Goal: Complete application form

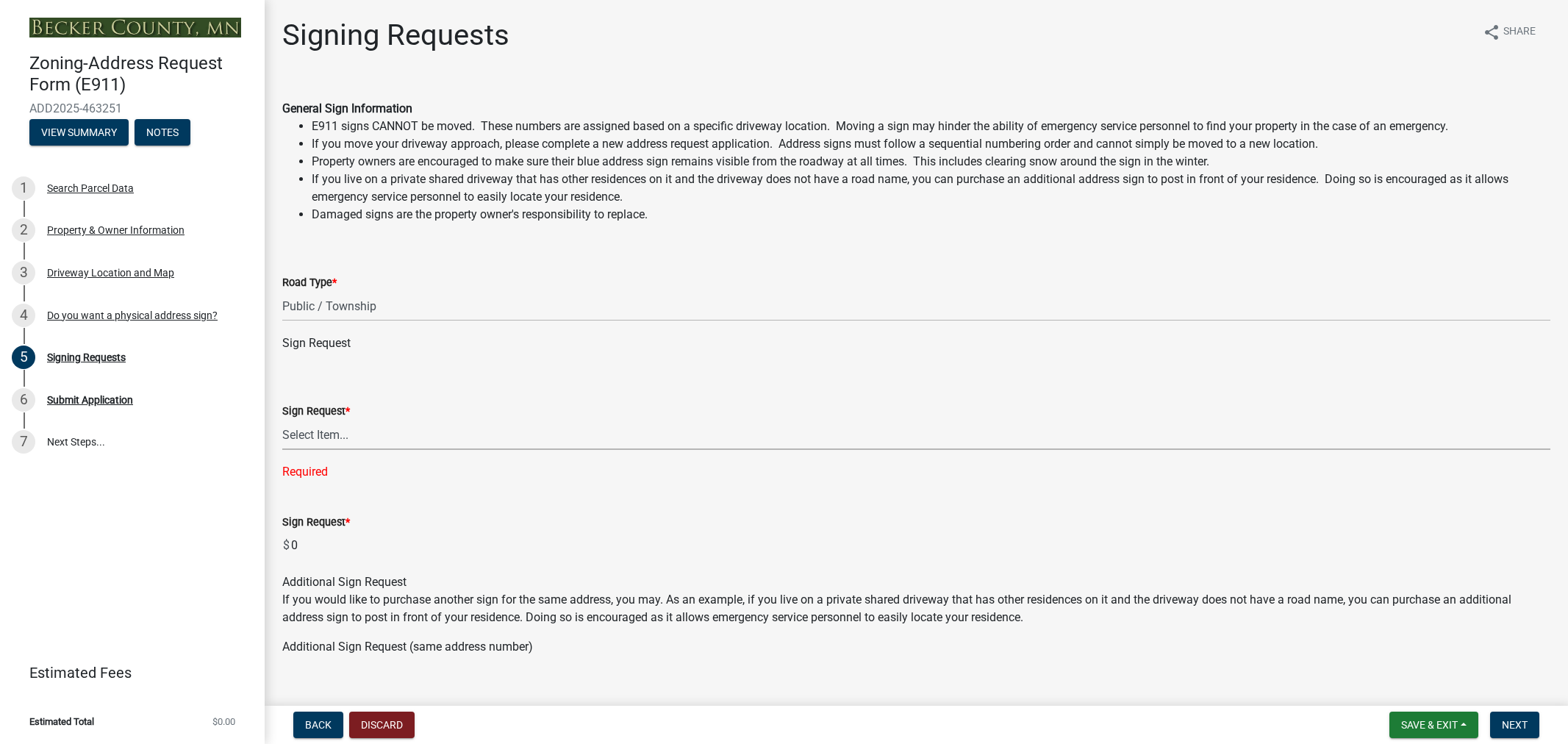
select select "59ebb622-b26c-47b0-ac7c-13ae008290a6"
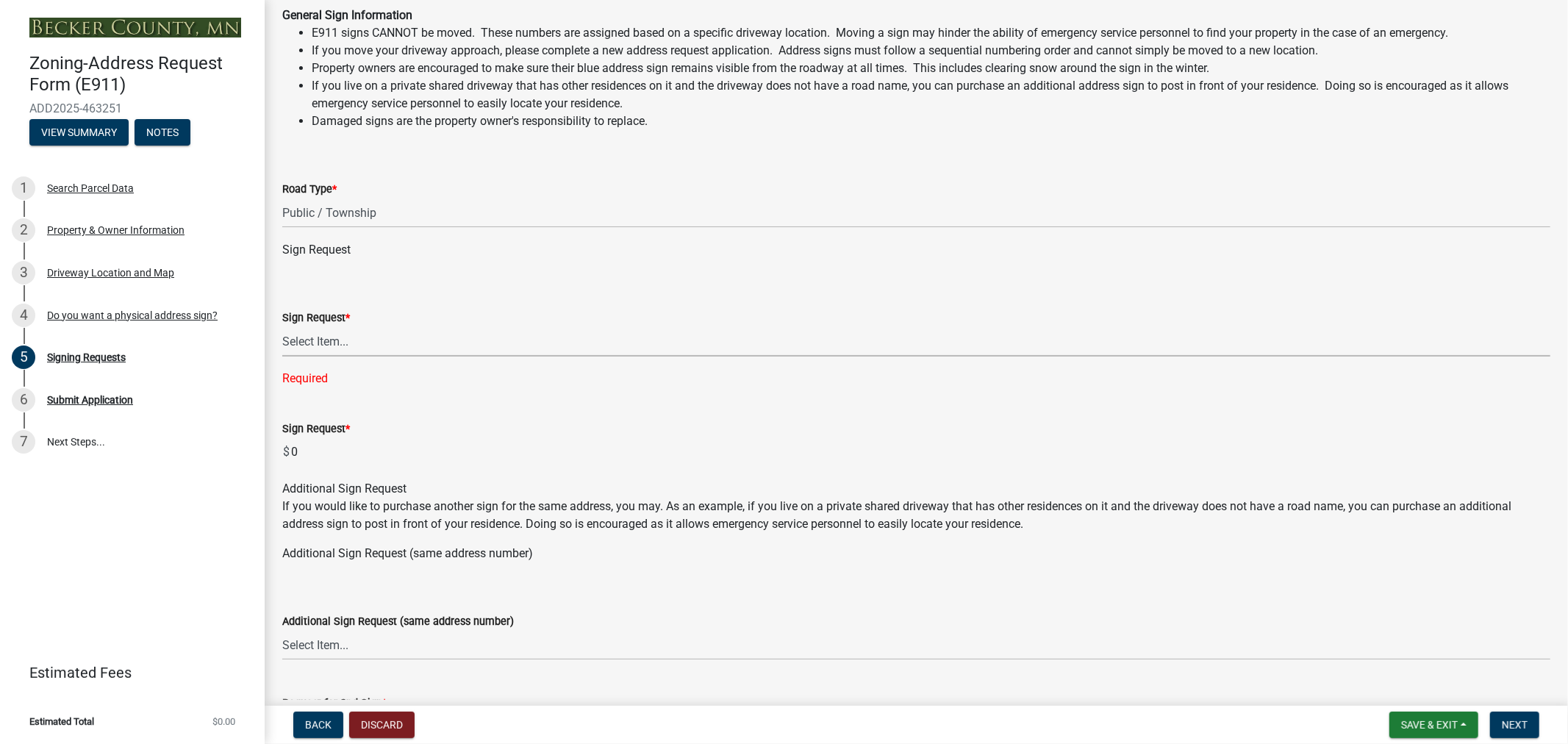
click at [307, 344] on select "Select Item... $12 - I only need a post (no sign or installation). $25 - I only…" at bounding box center [916, 342] width 1268 height 30
click at [283, 327] on select "Select Item... $12 - I only need a post (no sign or installation). $25 - I only…" at bounding box center [916, 342] width 1268 height 30
select select "44eb173d-6d93-4721-bc74-137e2a64e6b8"
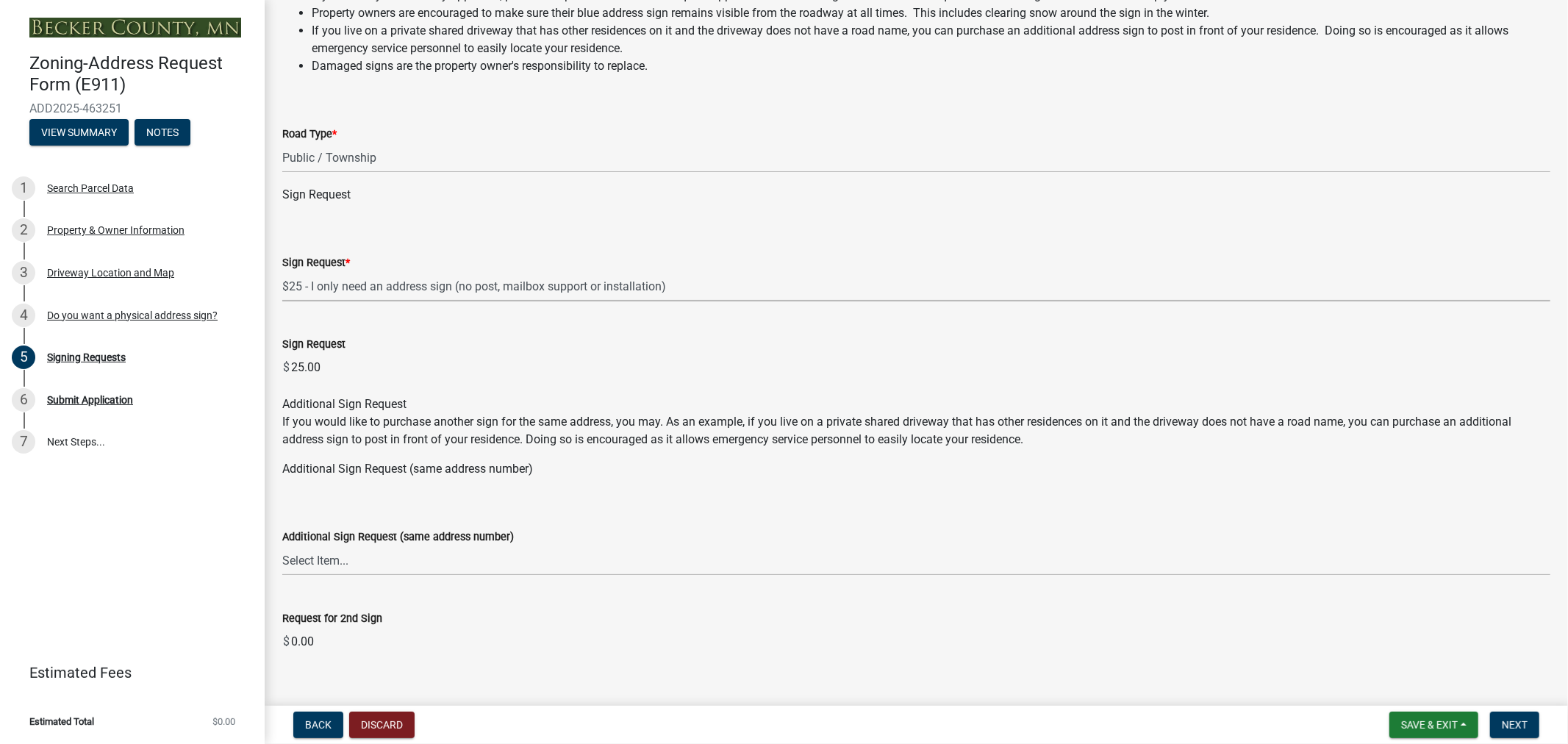
scroll to position [175, 0]
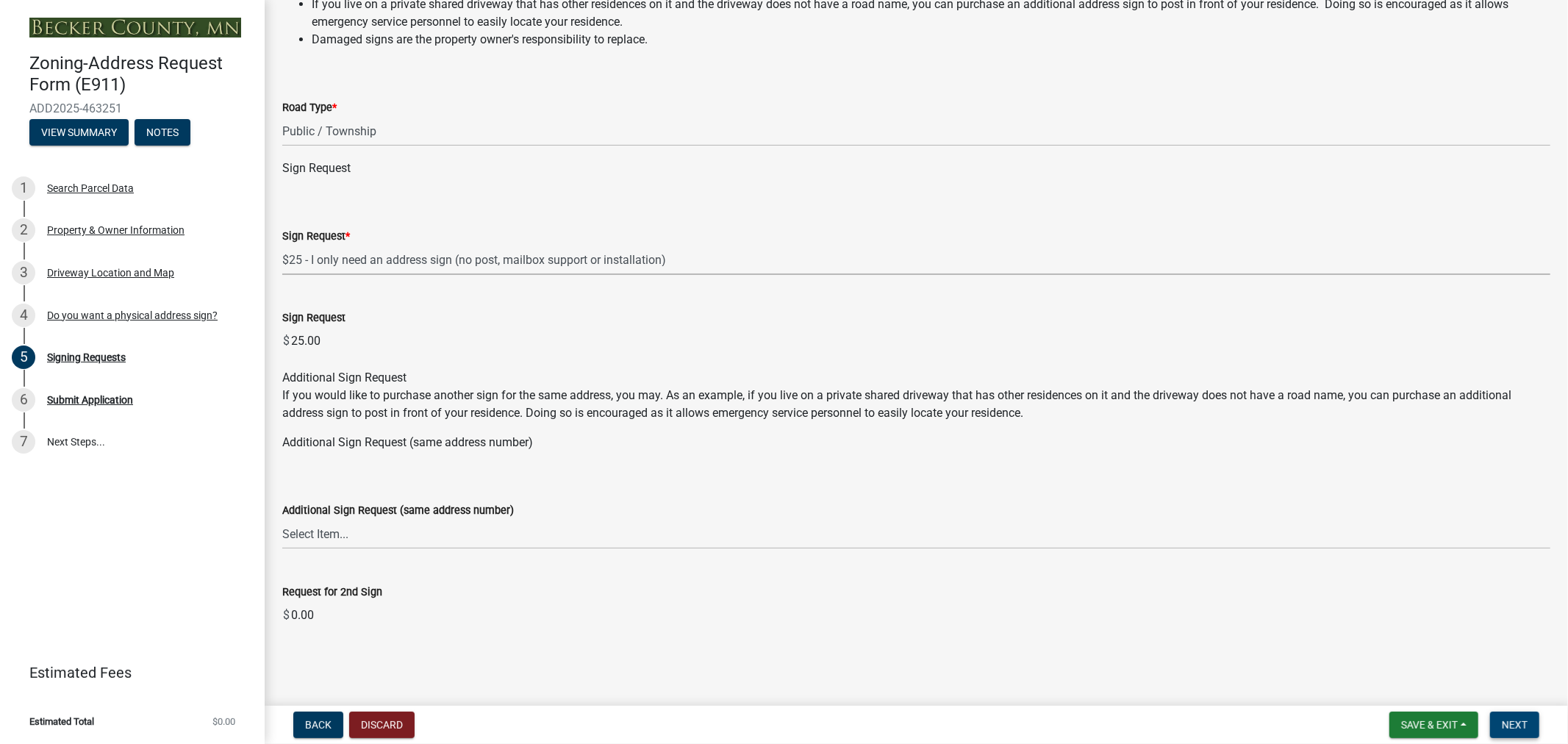
click at [1517, 726] on span "Next" at bounding box center [1514, 724] width 26 height 12
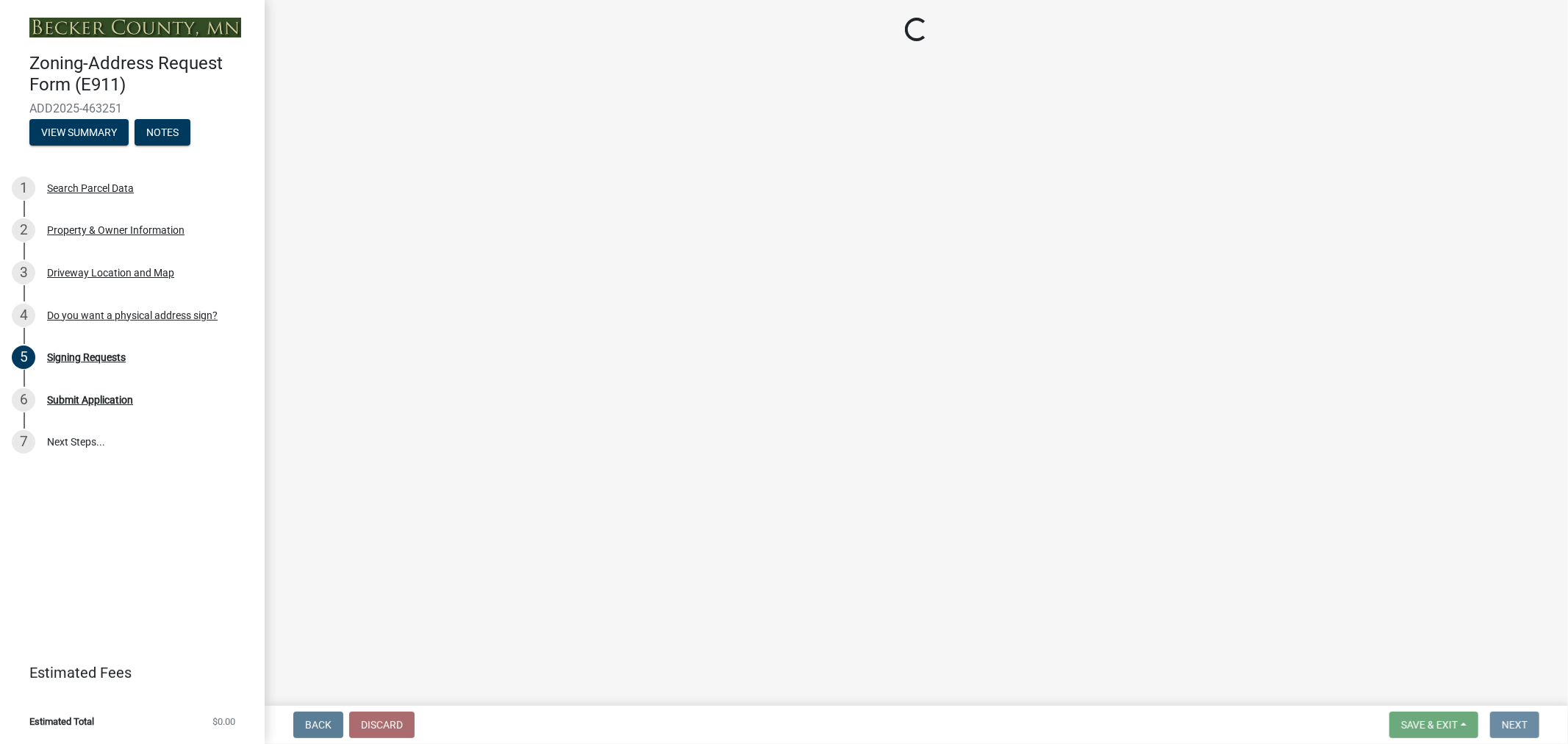
scroll to position [0, 0]
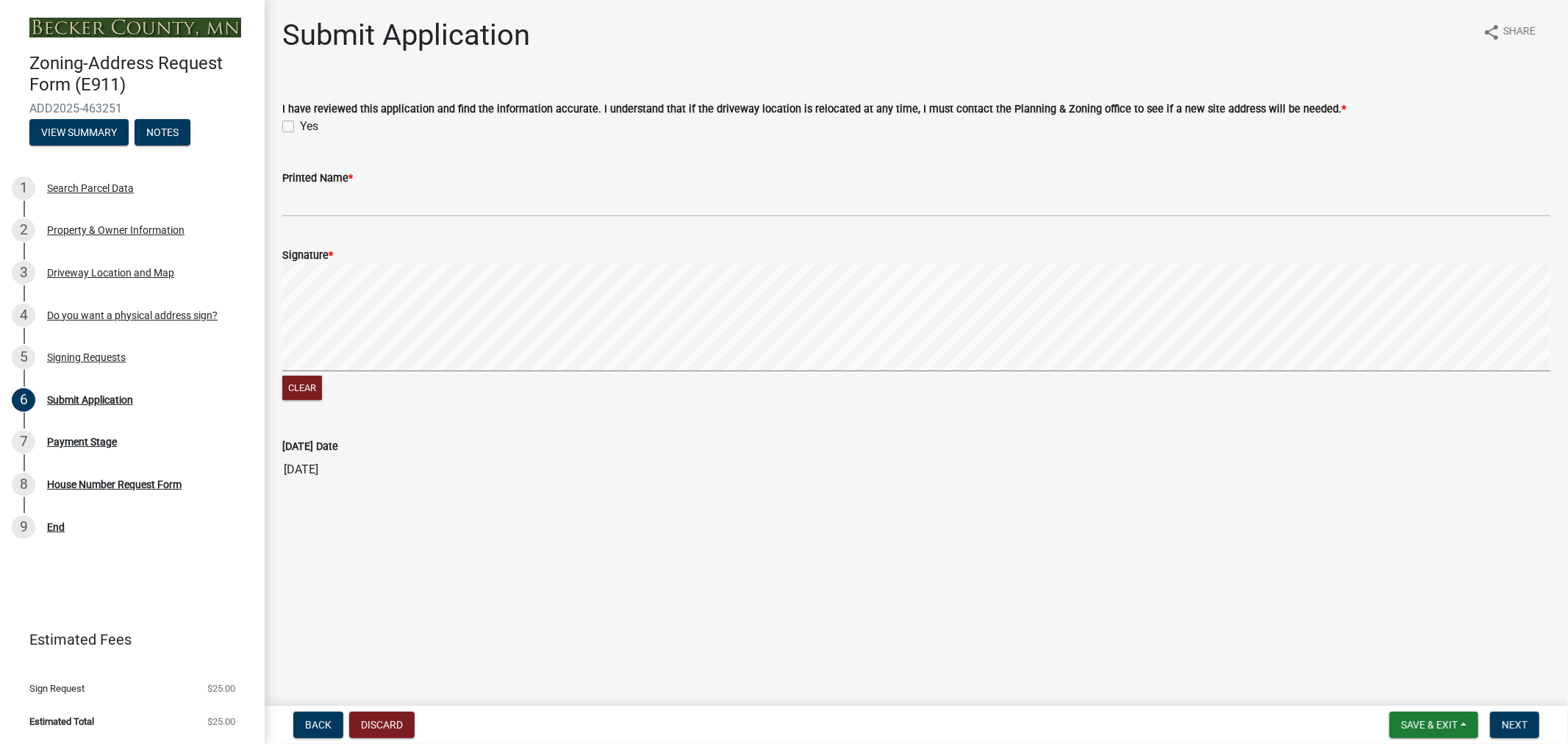
click at [300, 127] on label "Yes" at bounding box center [309, 126] width 18 height 17
click at [300, 127] on input "Yes" at bounding box center [305, 122] width 9 height 9
checkbox input "true"
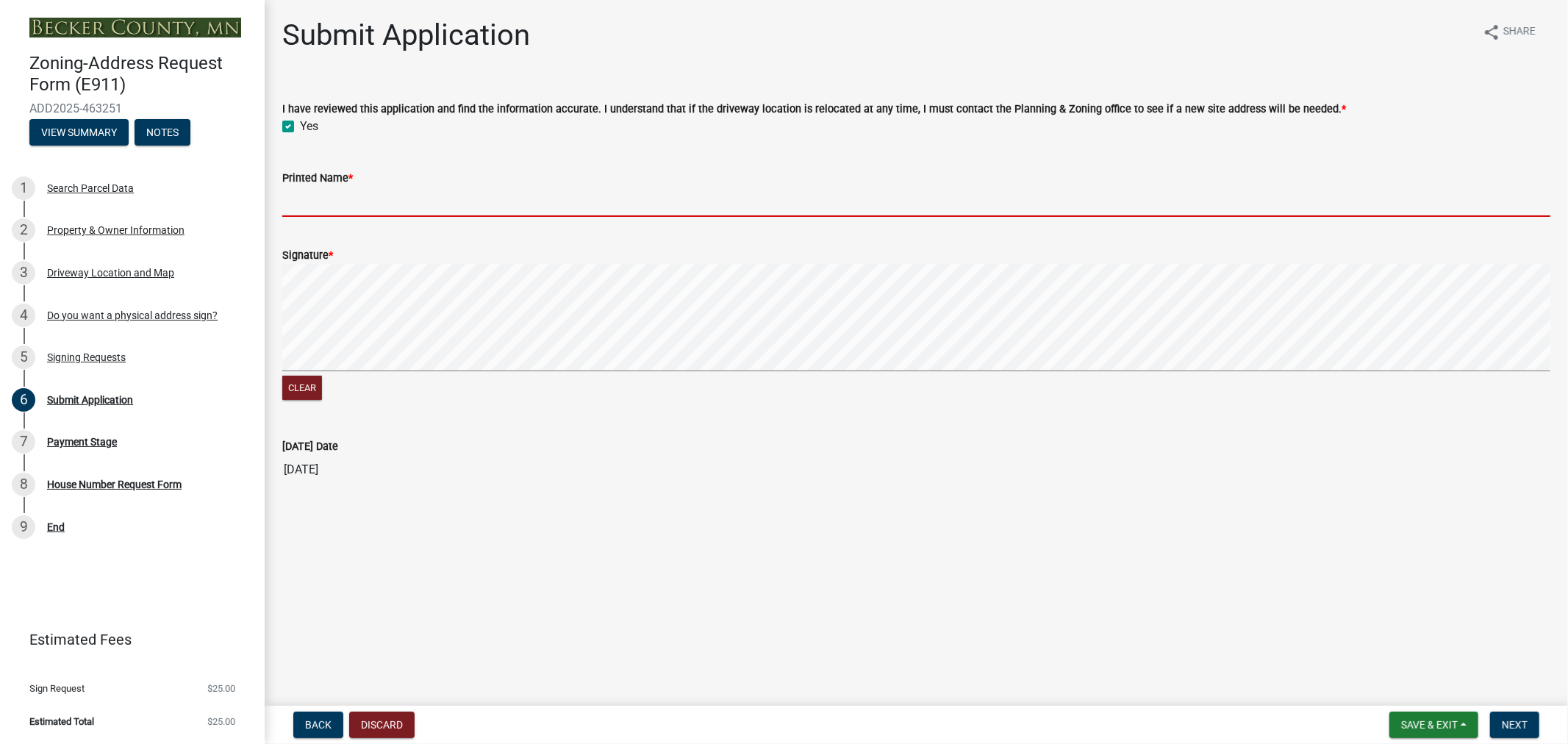
click at [325, 197] on input "Printed Name *" at bounding box center [916, 202] width 1268 height 30
type input "[PERSON_NAME]"
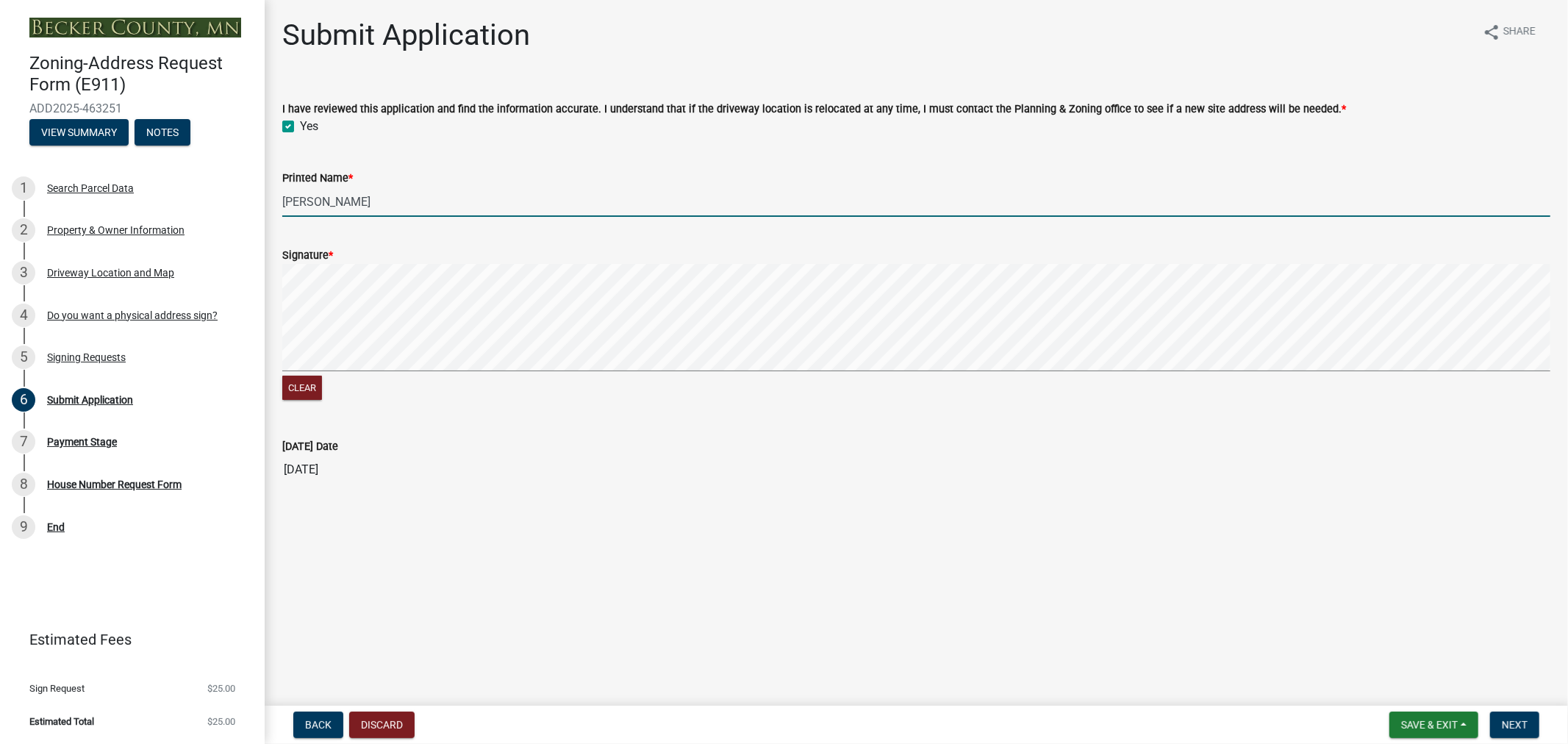
click at [311, 376] on div "Clear" at bounding box center [916, 389] width 1268 height 28
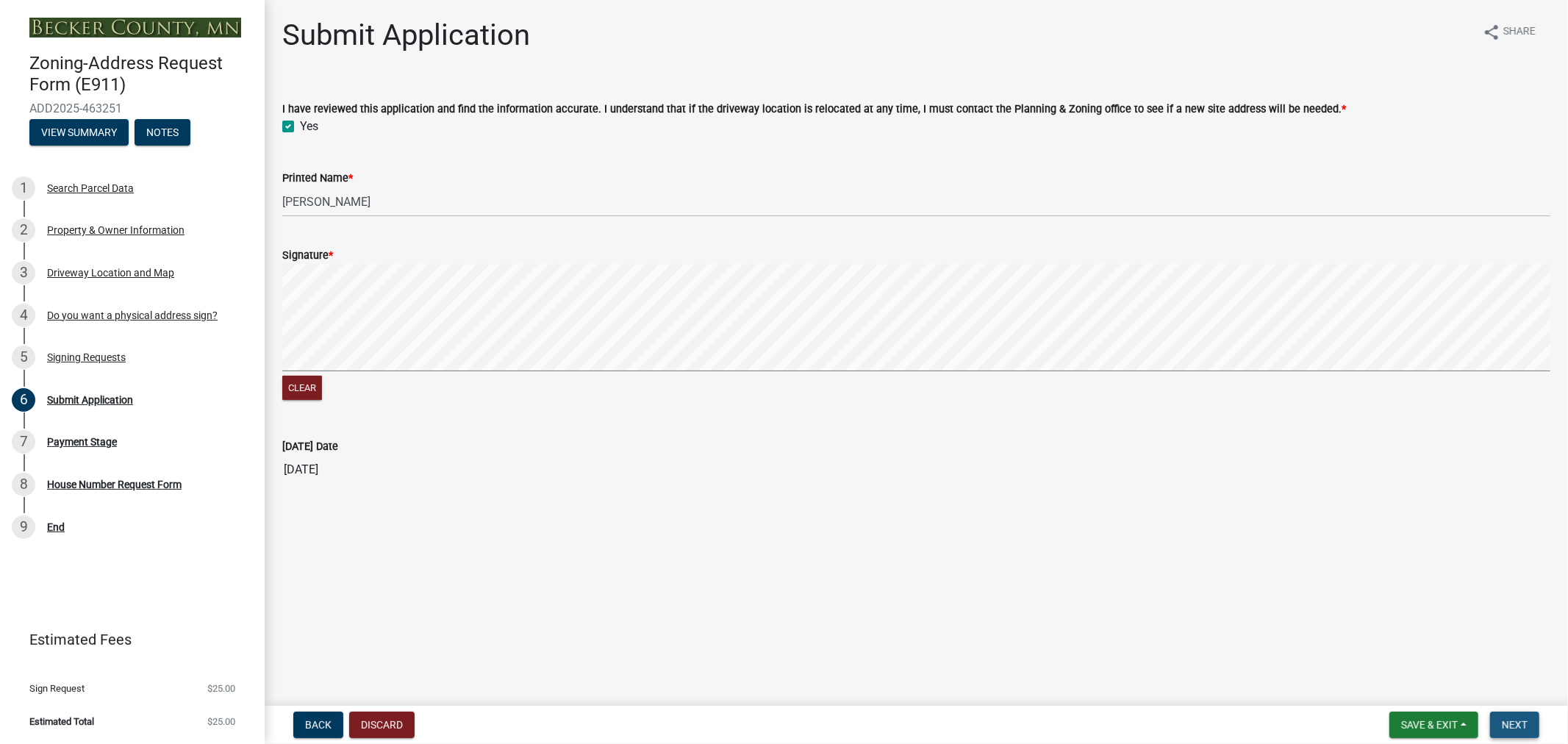
click at [1517, 721] on span "Next" at bounding box center [1514, 724] width 26 height 12
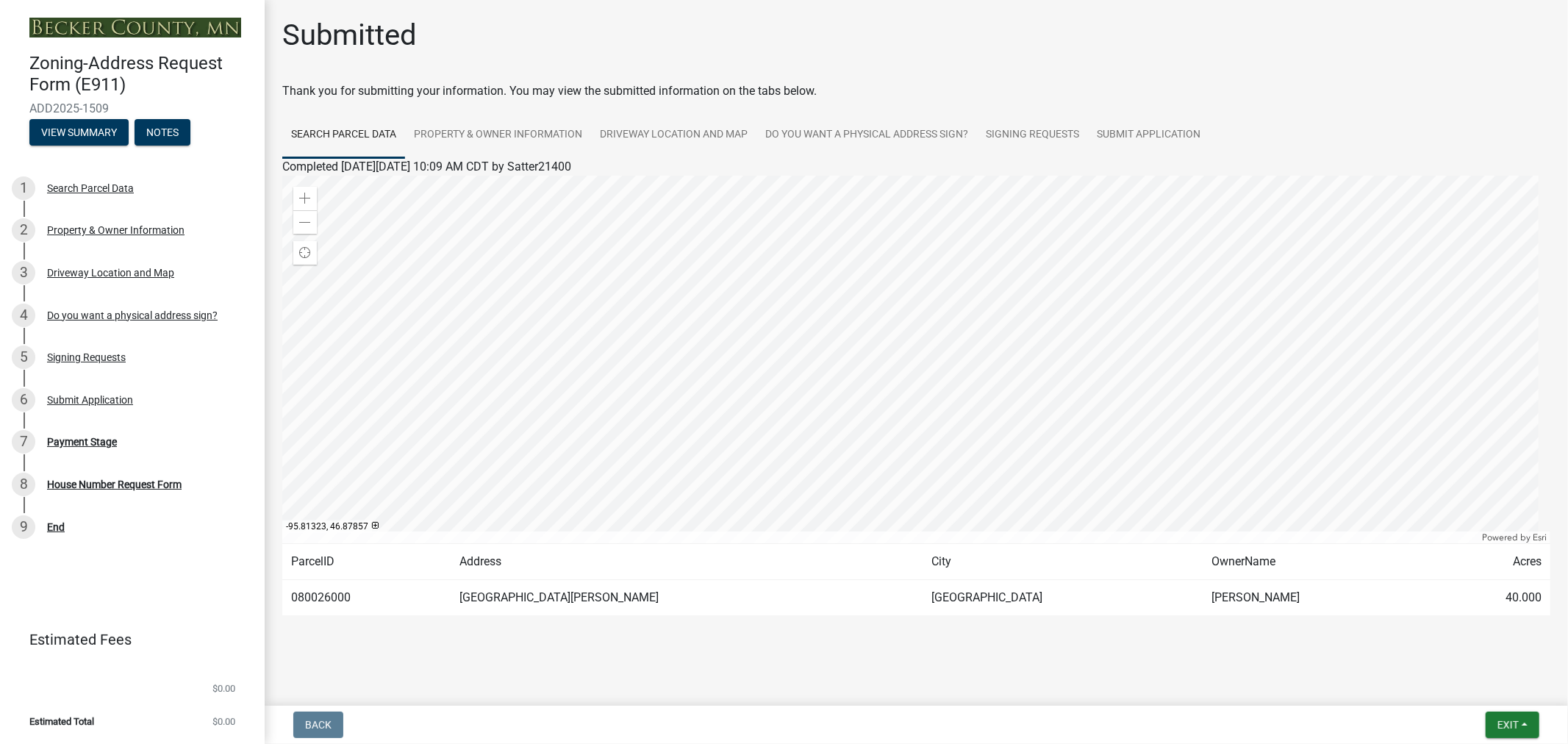
scroll to position [2, 0]
